Goal: Information Seeking & Learning: Check status

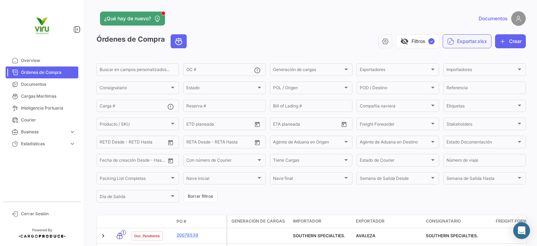
click at [365, 43] on button "Exportar.xlsx" at bounding box center [467, 41] width 49 height 14
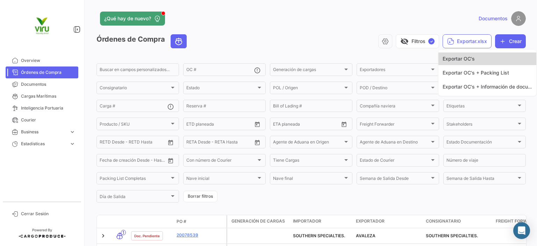
click at [365, 56] on span "Exportar OC's" at bounding box center [459, 59] width 32 height 6
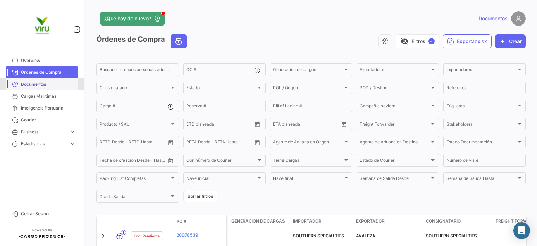
click at [48, 86] on span "Documentos" at bounding box center [48, 84] width 55 height 6
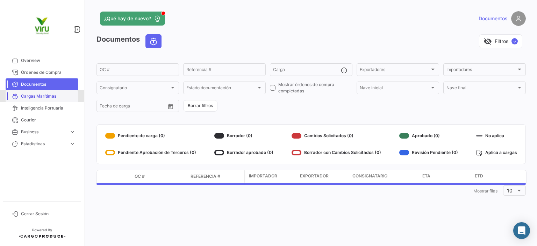
click at [41, 93] on span "Cargas Marítimas" at bounding box center [48, 96] width 55 height 6
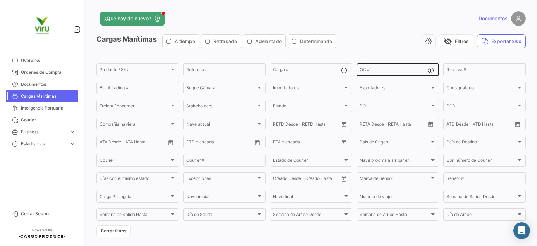
click at [365, 71] on input "OC #" at bounding box center [394, 70] width 68 height 5
paste input "20073964"
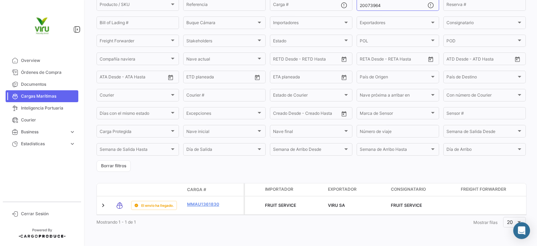
click at [333, 221] on div "Mostrando 1 - 1 de 1 1 Mostrar [PERSON_NAME] 20" at bounding box center [310, 222] width 429 height 13
click at [65, 95] on span "Cargas Marítimas" at bounding box center [48, 96] width 55 height 6
click at [365, 222] on div at bounding box center [519, 222] width 6 height 6
click at [365, 218] on span "100" at bounding box center [513, 218] width 20 height 15
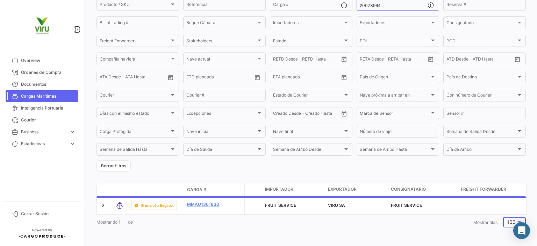
scroll to position [0, 0]
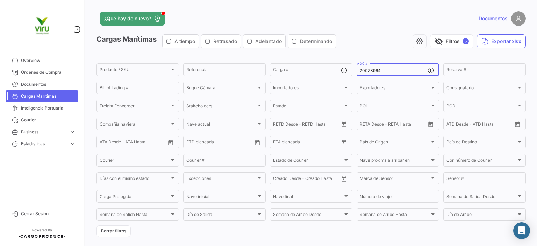
click at [365, 70] on input "20073964" at bounding box center [394, 70] width 68 height 5
click at [365, 40] on span "visibility_off" at bounding box center [438, 41] width 8 height 8
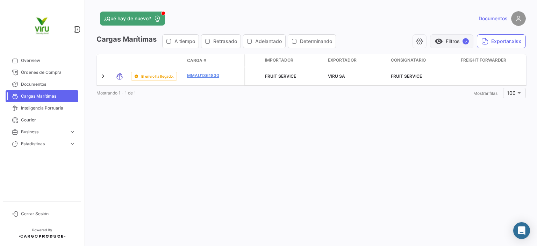
click at [365, 40] on button "visibility Filtros ✓" at bounding box center [451, 41] width 43 height 14
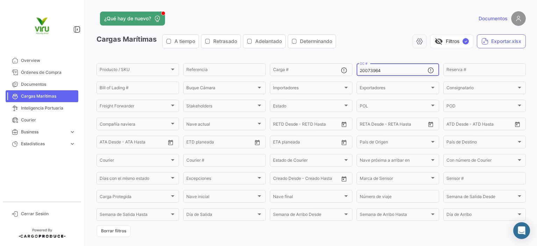
click at [365, 68] on input "20073964" at bounding box center [394, 70] width 68 height 5
type input "2"
click at [365, 34] on app-header "¿Qué hay de nuevo? Documentos" at bounding box center [310, 22] width 429 height 23
click at [365, 46] on button "Exportar.xlsx" at bounding box center [501, 41] width 49 height 14
